Goal: Check status: Check status

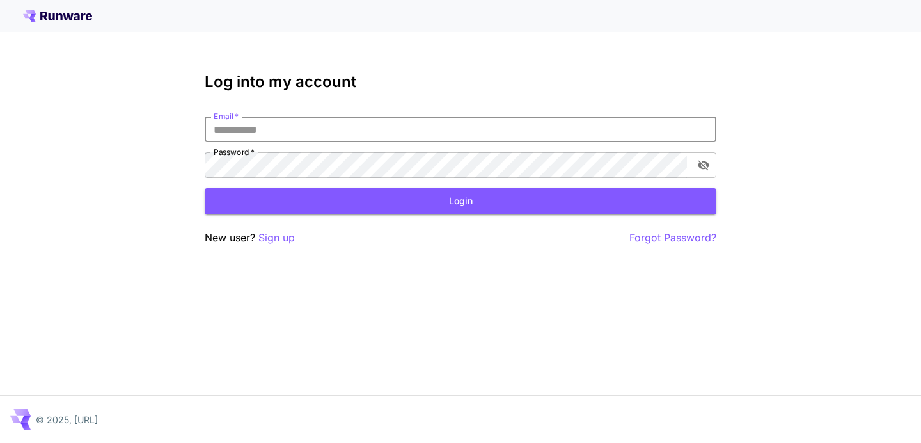
click at [323, 139] on input "Email   *" at bounding box center [461, 129] width 512 height 26
type input "**********"
click button "Login" at bounding box center [461, 201] width 512 height 26
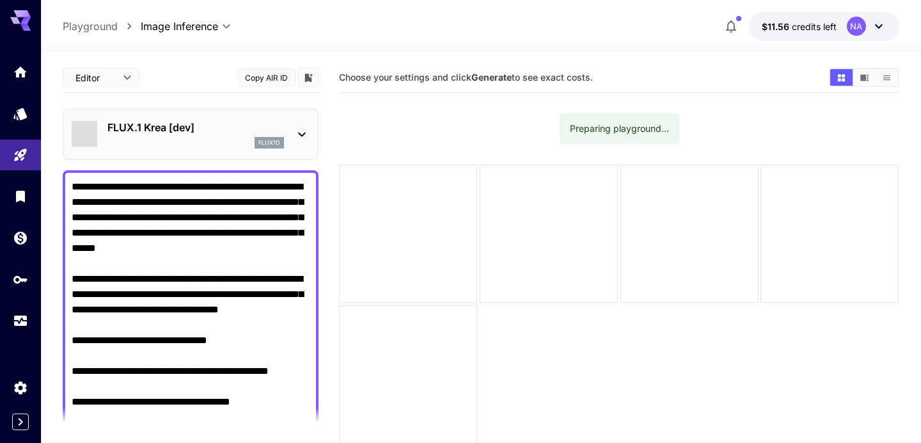
click at [114, 135] on div "FLUX.1 Krea [dev] flux1d" at bounding box center [195, 134] width 177 height 29
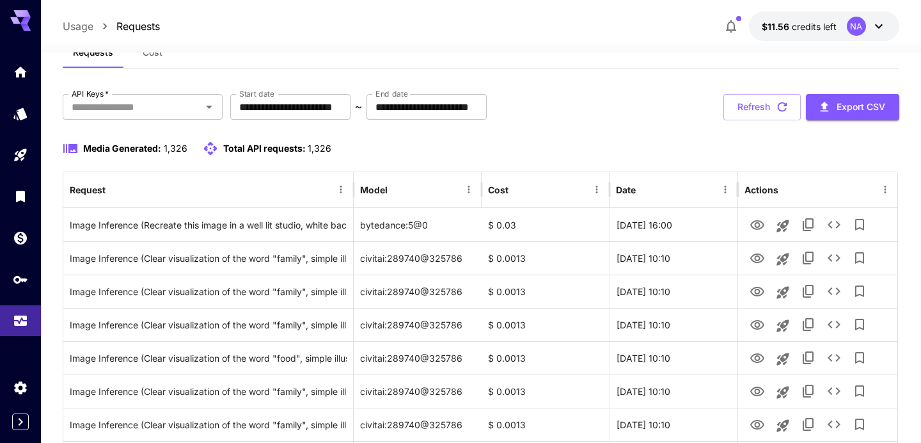
scroll to position [62, 0]
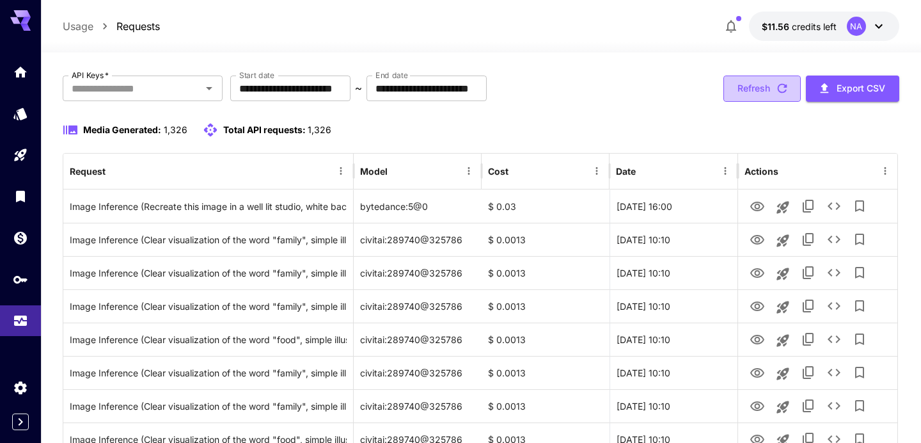
click at [768, 84] on button "Refresh" at bounding box center [761, 88] width 77 height 26
click at [743, 86] on button "Refresh" at bounding box center [761, 88] width 77 height 26
click at [742, 86] on button "Refresh" at bounding box center [761, 88] width 77 height 26
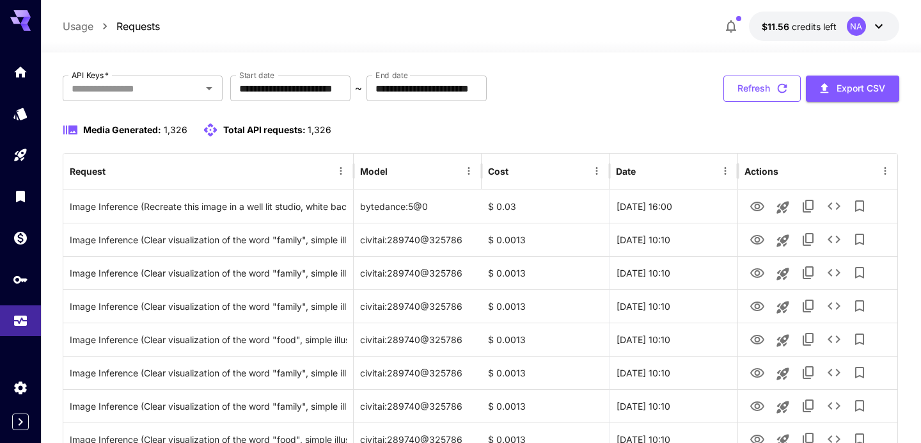
click at [742, 86] on button "Refresh" at bounding box center [761, 88] width 77 height 26
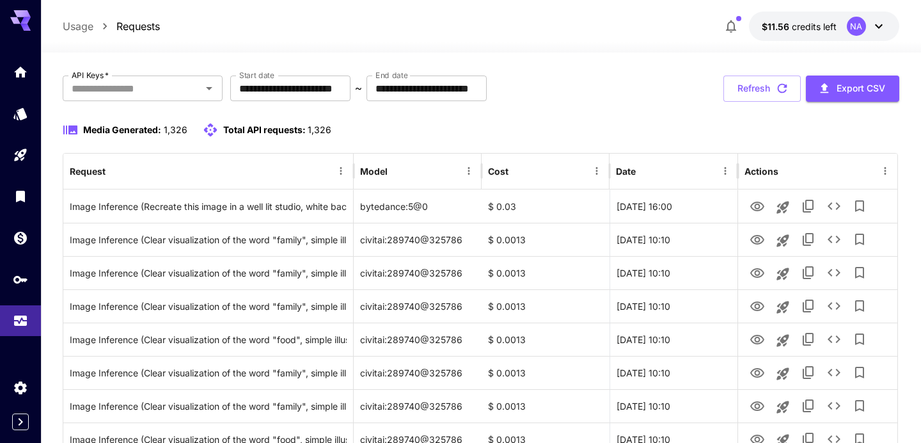
click at [742, 86] on button "Refresh" at bounding box center [761, 88] width 77 height 26
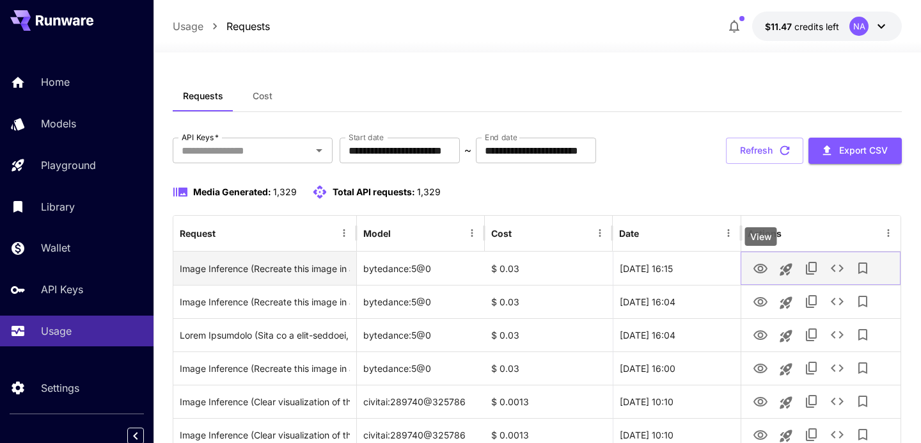
click at [760, 265] on icon "View" at bounding box center [760, 268] width 15 height 15
